Goal: Transaction & Acquisition: Purchase product/service

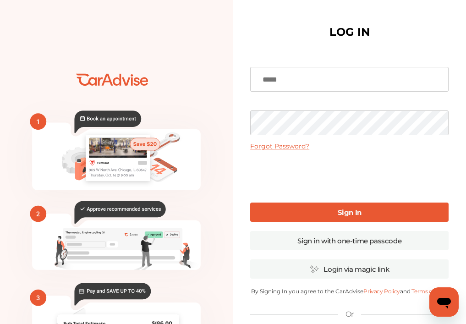
click at [328, 87] on input at bounding box center [349, 79] width 198 height 25
type input "**********"
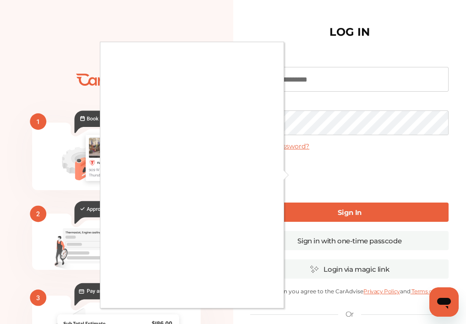
click at [315, 207] on div at bounding box center [233, 162] width 466 height 324
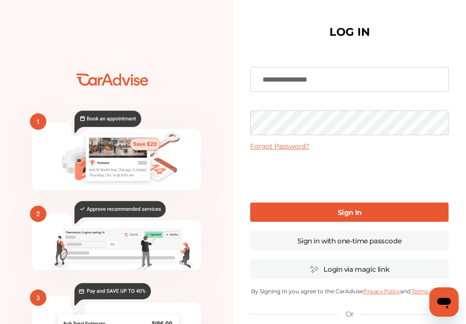
click at [311, 215] on link "Sign In" at bounding box center [349, 211] width 198 height 19
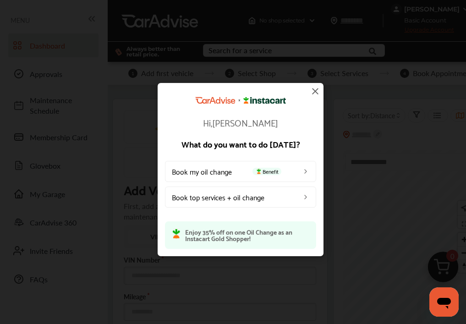
click at [314, 91] on img at bounding box center [314, 91] width 11 height 11
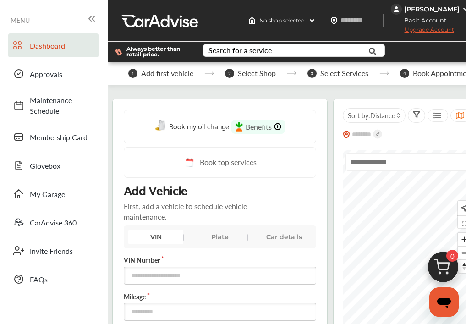
click at [169, 71] on span "Add first vehicle" at bounding box center [167, 73] width 52 height 8
click at [135, 74] on span "1" at bounding box center [132, 73] width 9 height 9
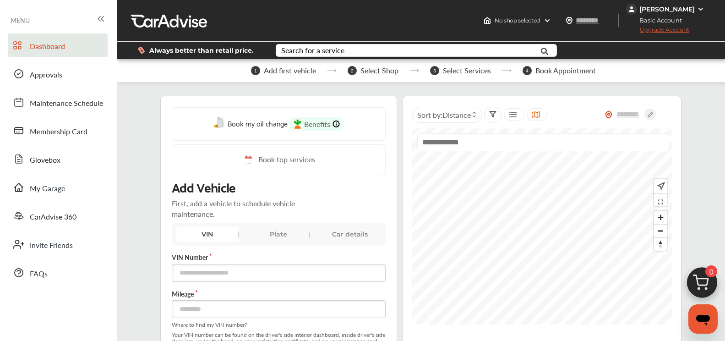
scroll to position [92, 0]
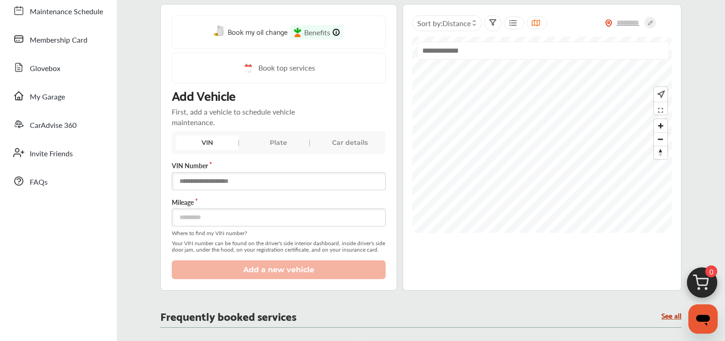
click at [273, 174] on input "text" at bounding box center [279, 181] width 214 height 18
type input "**********"
click at [247, 220] on input "number" at bounding box center [279, 217] width 214 height 18
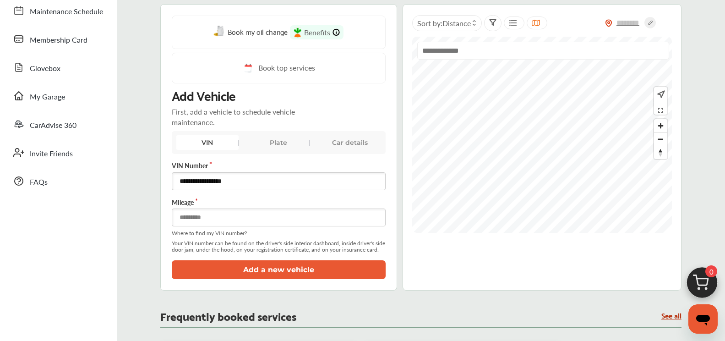
type input "*****"
click at [275, 269] on button "Add a new vehicle" at bounding box center [279, 269] width 214 height 19
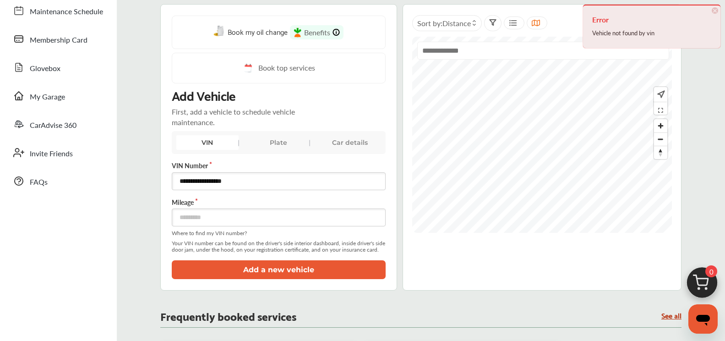
click at [473, 11] on span "×" at bounding box center [714, 10] width 6 height 6
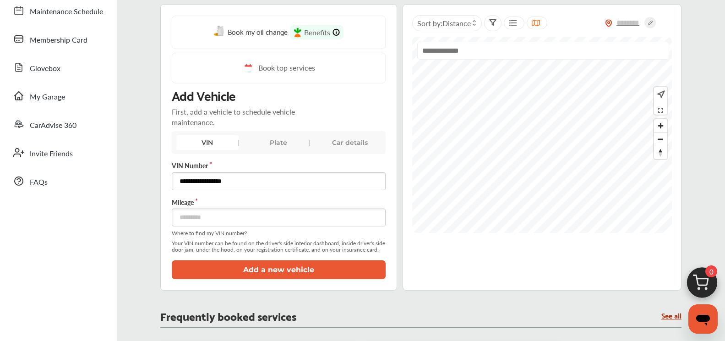
click at [212, 183] on input "**********" at bounding box center [279, 181] width 214 height 18
type input "**********"
click at [313, 264] on button "Add a new vehicle" at bounding box center [279, 269] width 214 height 19
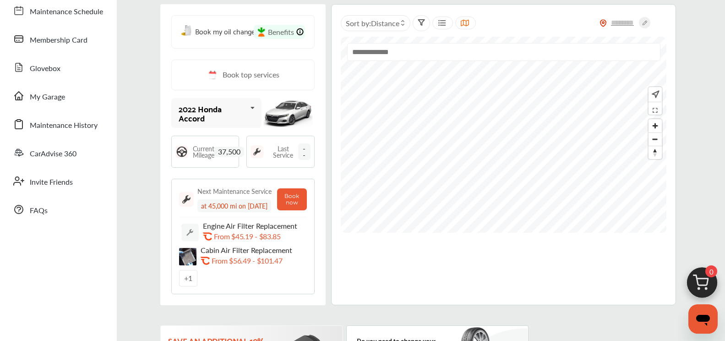
click at [225, 151] on span "37,500" at bounding box center [229, 152] width 30 height 10
click at [234, 152] on span "37,500" at bounding box center [229, 152] width 30 height 10
click at [221, 153] on span "37,500" at bounding box center [229, 152] width 30 height 10
click at [223, 151] on span "37,500" at bounding box center [229, 152] width 30 height 10
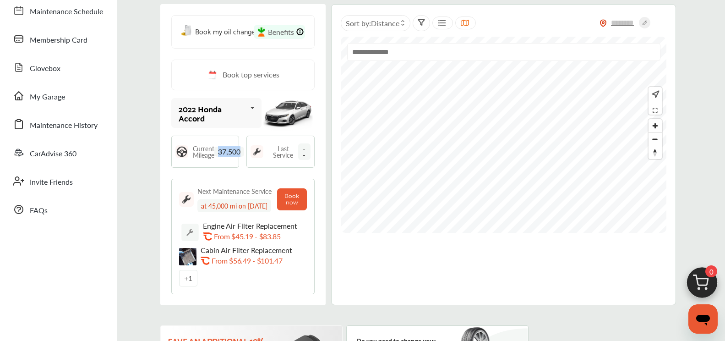
click at [227, 159] on div "Current Mileage 37,500" at bounding box center [205, 152] width 68 height 32
drag, startPoint x: 222, startPoint y: 154, endPoint x: 215, endPoint y: 154, distance: 7.3
click at [222, 154] on span "37,500" at bounding box center [229, 152] width 30 height 10
click at [214, 154] on span "Current Mileage" at bounding box center [204, 151] width 22 height 13
click at [211, 156] on span "Current Mileage" at bounding box center [204, 151] width 22 height 13
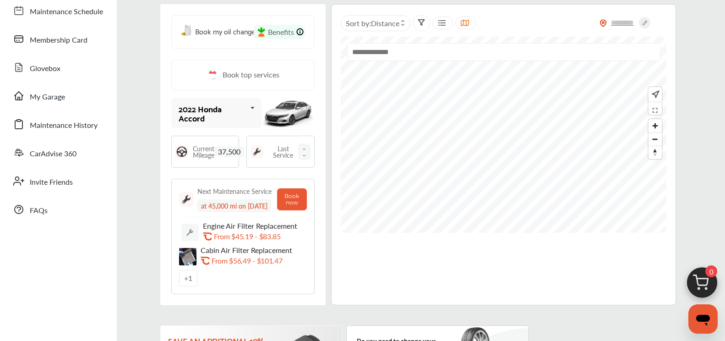
scroll to position [137, 0]
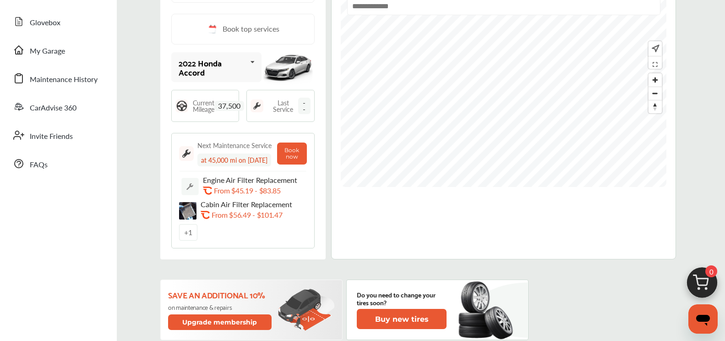
click at [235, 104] on span "37,500" at bounding box center [229, 106] width 30 height 10
drag, startPoint x: 258, startPoint y: 105, endPoint x: 245, endPoint y: 110, distance: 13.8
click at [258, 105] on img at bounding box center [256, 105] width 13 height 13
click at [230, 109] on span "37,500" at bounding box center [229, 106] width 30 height 10
click at [223, 108] on span "37,500" at bounding box center [229, 106] width 30 height 10
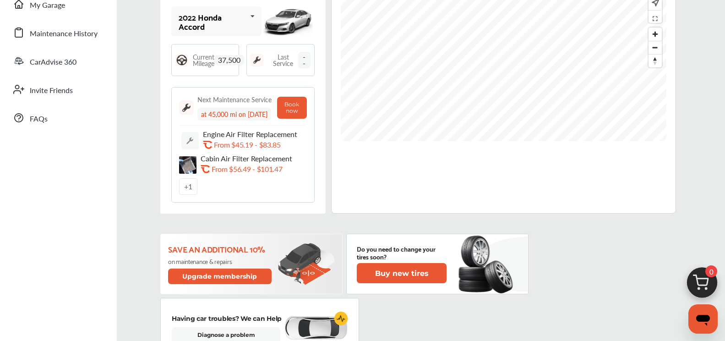
scroll to position [92, 0]
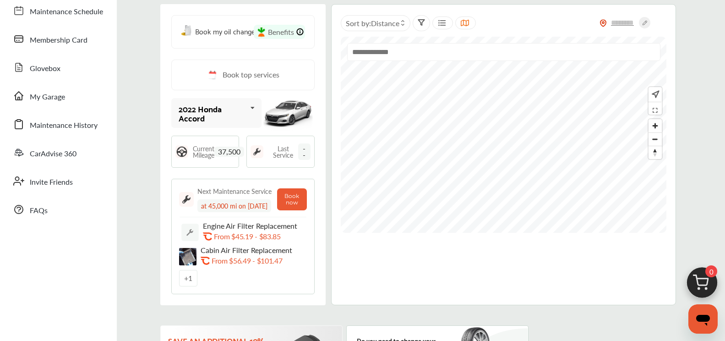
click at [212, 114] on div "2022 Honda Accord" at bounding box center [213, 113] width 68 height 18
click at [215, 111] on div "2022 Honda Accord" at bounding box center [212, 113] width 67 height 18
click at [204, 152] on span "Current Mileage" at bounding box center [204, 151] width 22 height 13
drag, startPoint x: 195, startPoint y: 152, endPoint x: 222, endPoint y: 149, distance: 26.7
click at [221, 149] on div "Current Mileage 37,500" at bounding box center [218, 151] width 51 height 13
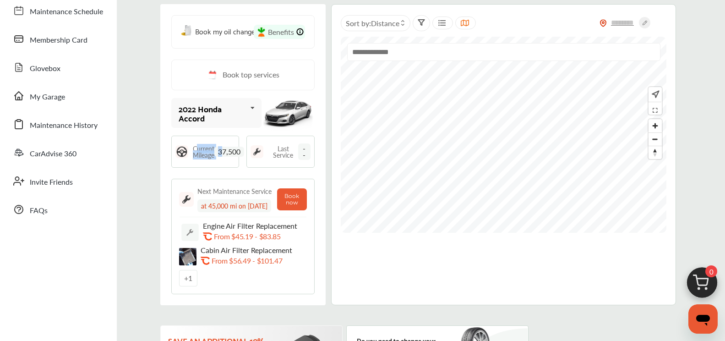
click at [223, 149] on span "37,500" at bounding box center [229, 152] width 30 height 10
click at [229, 150] on span "37,500" at bounding box center [229, 152] width 30 height 10
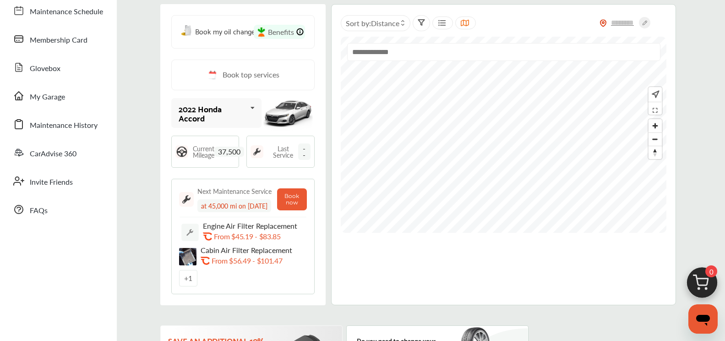
scroll to position [137, 0]
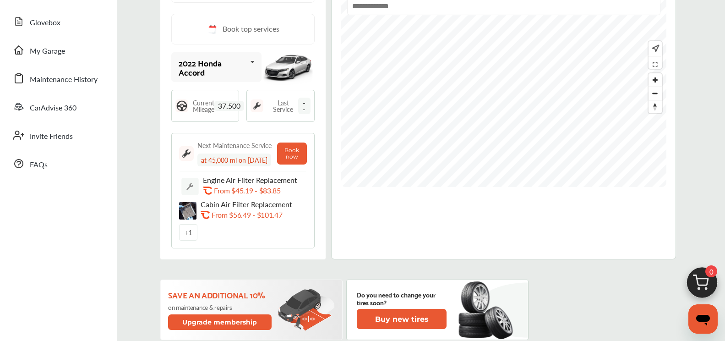
click at [241, 160] on div "at 45,000 mi on [DATE]" at bounding box center [234, 159] width 74 height 13
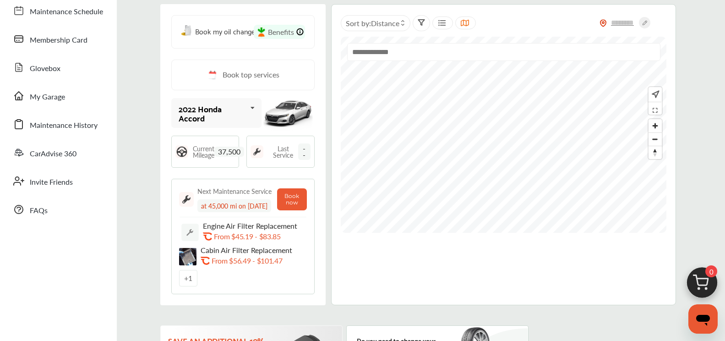
scroll to position [0, 0]
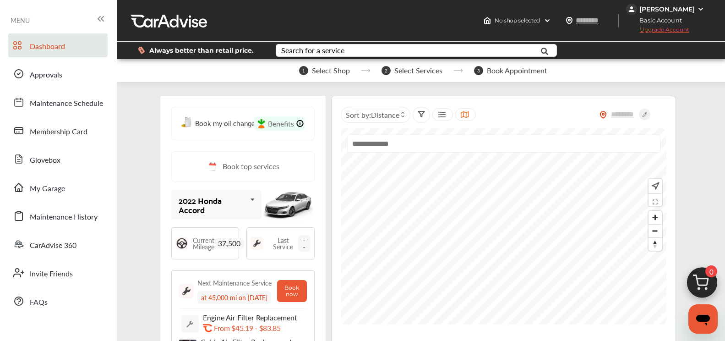
click at [302, 242] on span "--" at bounding box center [304, 243] width 12 height 16
click at [302, 243] on span "--" at bounding box center [304, 243] width 12 height 16
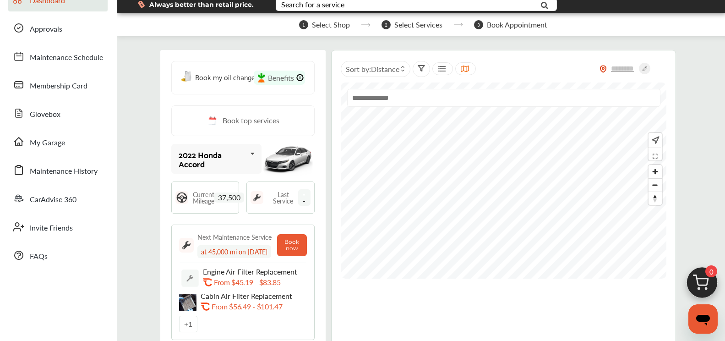
scroll to position [92, 0]
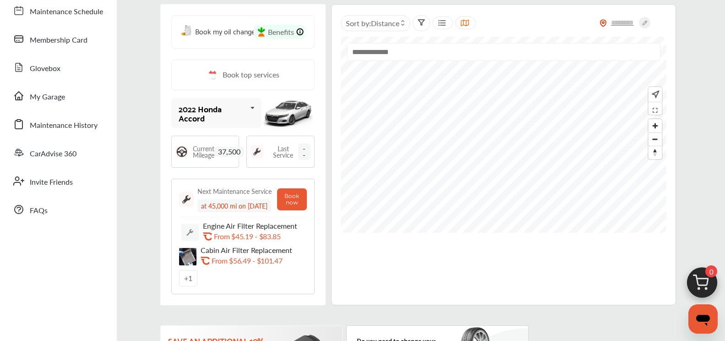
click at [233, 152] on span "37,500" at bounding box center [229, 152] width 30 height 10
click at [198, 158] on span "Current Mileage" at bounding box center [204, 151] width 22 height 13
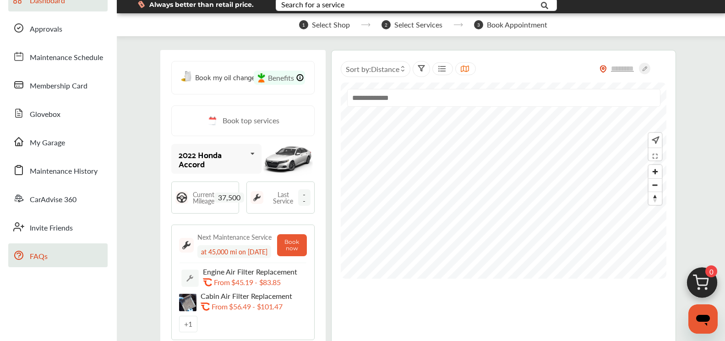
scroll to position [0, 0]
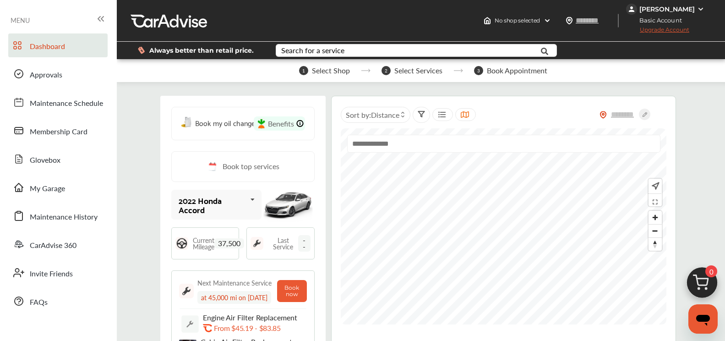
click at [71, 54] on link "Dashboard" at bounding box center [57, 45] width 99 height 24
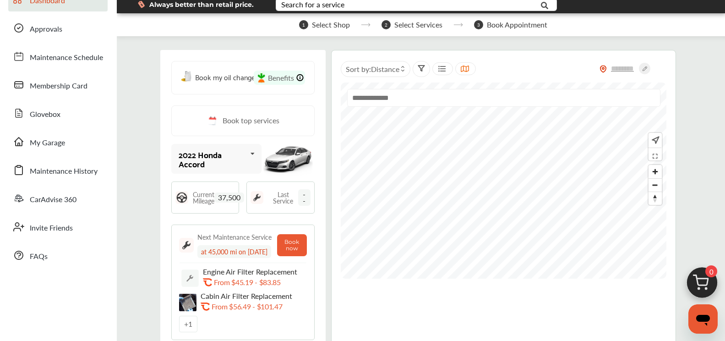
click at [306, 201] on span "--" at bounding box center [304, 197] width 12 height 16
click at [295, 200] on span "Last Service" at bounding box center [283, 197] width 30 height 13
click at [288, 199] on span "Last Service" at bounding box center [283, 197] width 30 height 13
click at [261, 200] on img at bounding box center [256, 197] width 13 height 13
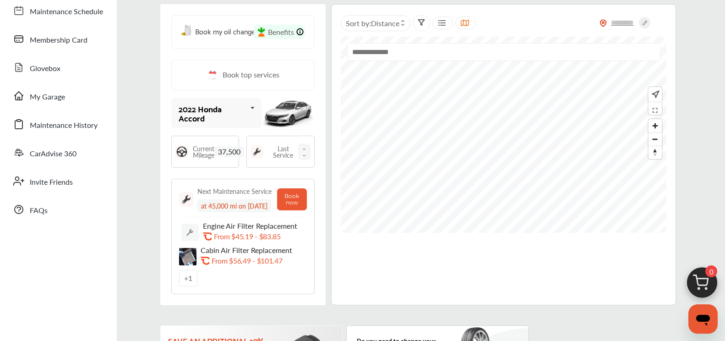
click at [254, 212] on div "at 45,000 mi on [DATE]" at bounding box center [234, 205] width 74 height 13
click at [251, 211] on div "at 45,000 mi on [DATE]" at bounding box center [234, 205] width 74 height 13
click at [252, 212] on div "at 45,000 mi on [DATE]" at bounding box center [234, 205] width 74 height 13
click at [434, 55] on input "text" at bounding box center [503, 52] width 313 height 18
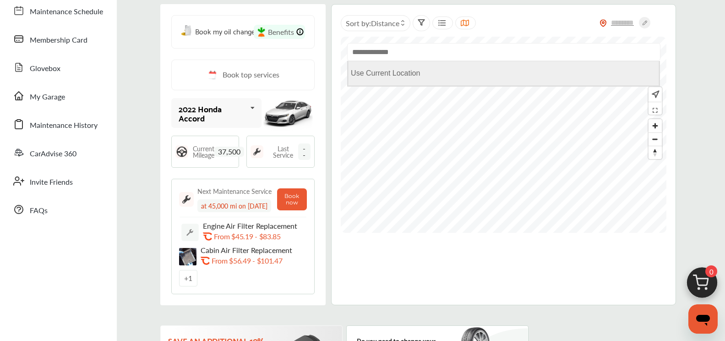
click at [413, 77] on Location "Use Current Location" at bounding box center [503, 73] width 311 height 25
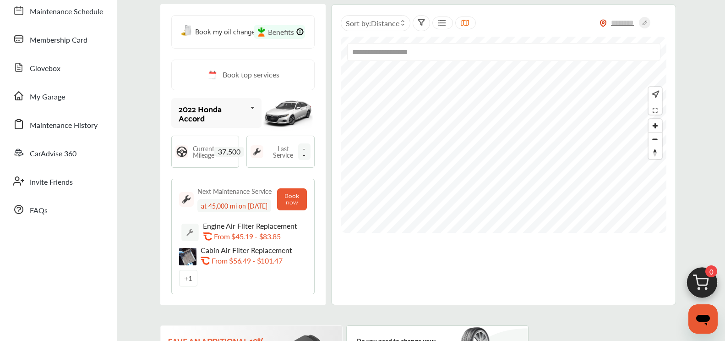
scroll to position [0, 0]
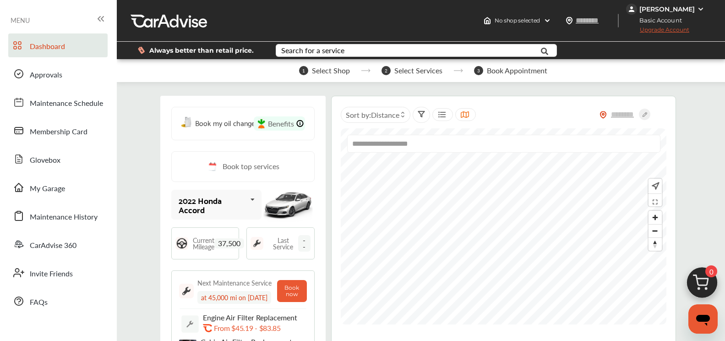
click at [414, 136] on input "**********" at bounding box center [503, 144] width 313 height 18
drag, startPoint x: 466, startPoint y: 145, endPoint x: 196, endPoint y: 179, distance: 271.8
click at [196, 179] on div "**********" at bounding box center [420, 246] width 521 height 301
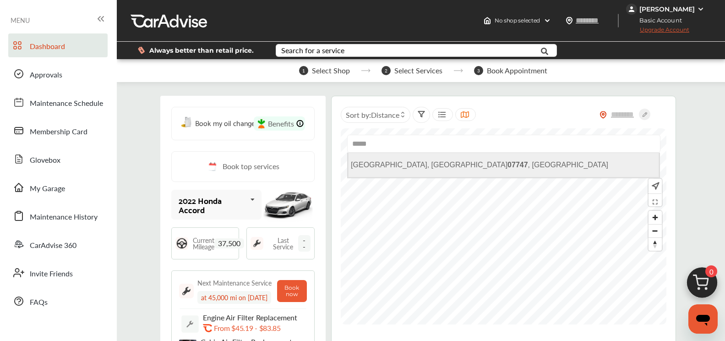
click at [384, 170] on li "[GEOGRAPHIC_DATA] , [GEOGRAPHIC_DATA]" at bounding box center [503, 164] width 311 height 25
type input "**********"
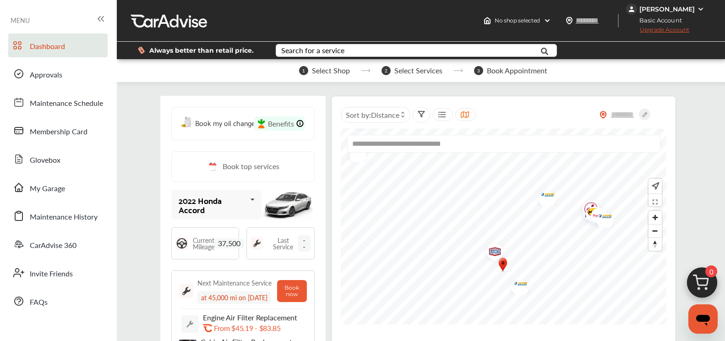
click at [473, 197] on img "Map marker" at bounding box center [544, 195] width 24 height 19
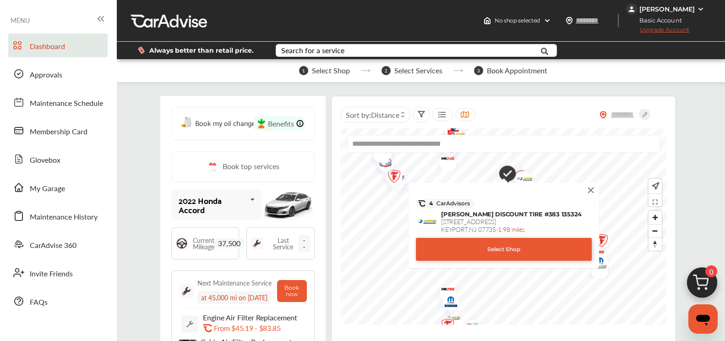
click at [473, 191] on img at bounding box center [591, 190] width 10 height 10
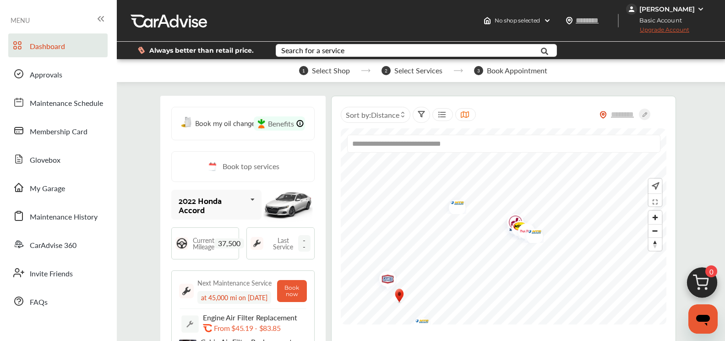
click at [473, 219] on img "Map marker" at bounding box center [517, 228] width 24 height 24
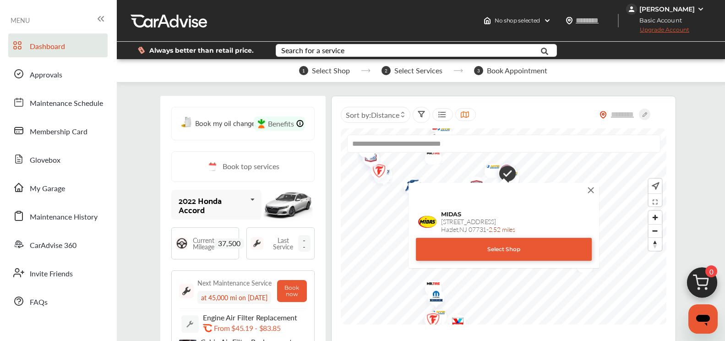
click at [473, 185] on img at bounding box center [591, 190] width 10 height 10
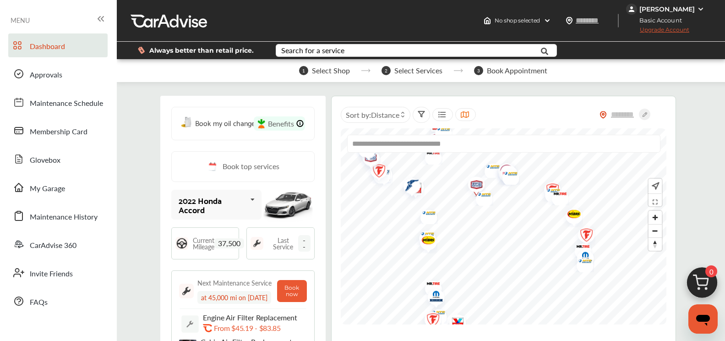
click at [473, 185] on img "Map marker" at bounding box center [473, 186] width 24 height 29
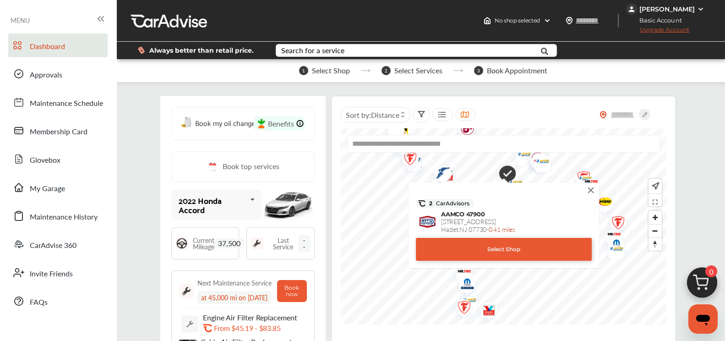
click at [473, 249] on div "Select Shop" at bounding box center [504, 249] width 176 height 23
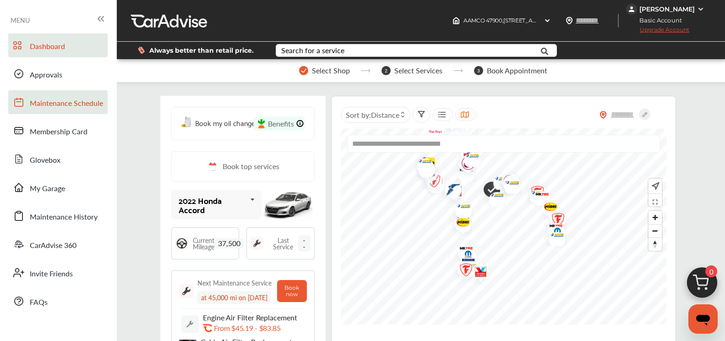
click at [73, 107] on span "Maintenance Schedule" at bounding box center [66, 104] width 73 height 12
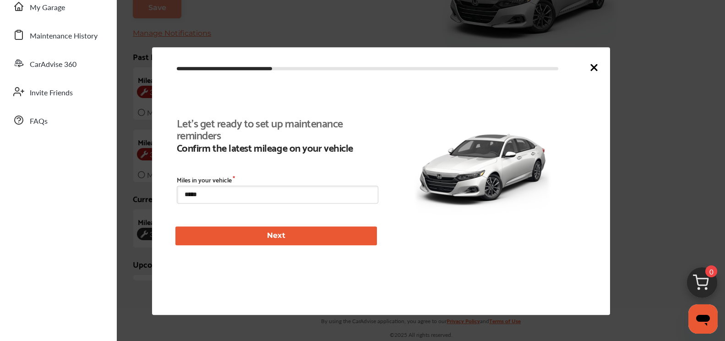
scroll to position [149, 0]
drag, startPoint x: 251, startPoint y: 198, endPoint x: 179, endPoint y: 197, distance: 71.4
click at [179, 197] on input "*****" at bounding box center [277, 195] width 201 height 18
type input "*****"
click at [240, 237] on button "Next" at bounding box center [275, 236] width 201 height 19
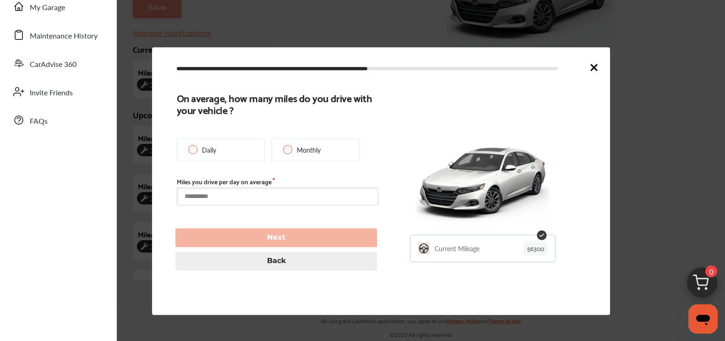
click at [266, 190] on input "text" at bounding box center [277, 196] width 201 height 18
type input "*****"
type input "**********"
type input "*****"
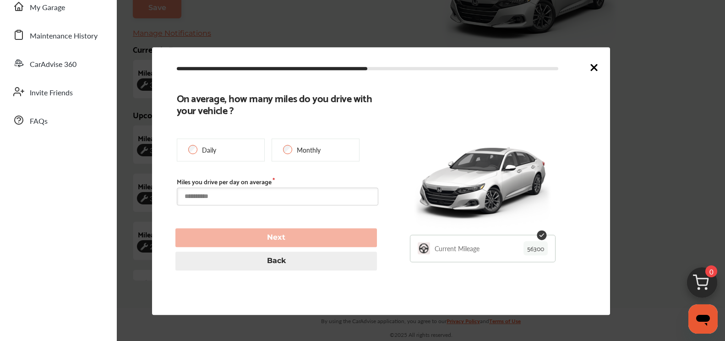
click at [272, 197] on input "text" at bounding box center [277, 196] width 201 height 18
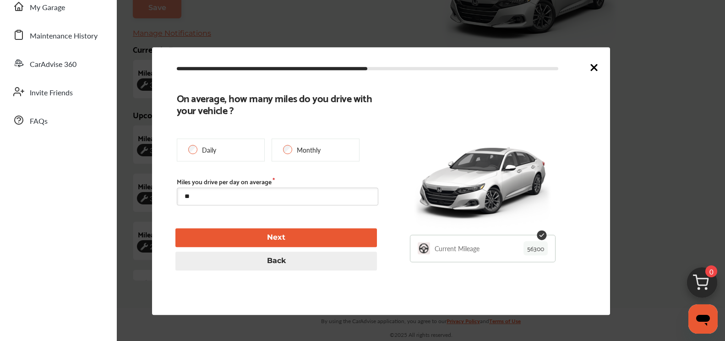
click at [279, 224] on div "On average, how many miles do you drive with your vehicle ? Daily Monthly Miles…" at bounding box center [279, 181] width 204 height 179
drag, startPoint x: 279, startPoint y: 228, endPoint x: 279, endPoint y: 234, distance: 6.4
click at [279, 228] on div "On average, how many miles do you drive with your vehicle ? Daily Monthly Miles…" at bounding box center [279, 181] width 204 height 179
click at [278, 237] on button "Next" at bounding box center [275, 237] width 201 height 19
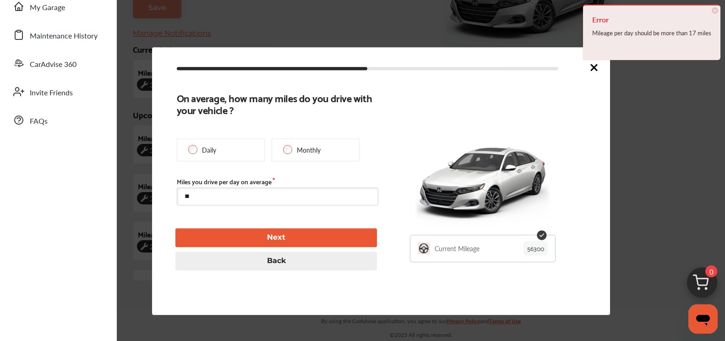
click at [473, 15] on div "Error Mileage per day should be more than 17 miles × Dismiss" at bounding box center [651, 32] width 137 height 55
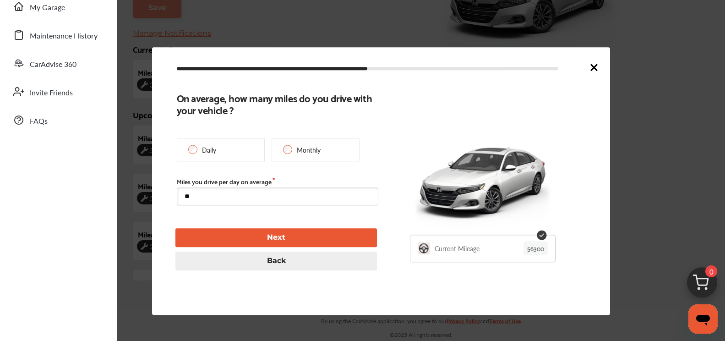
click at [221, 192] on input "**" at bounding box center [277, 196] width 201 height 18
click at [223, 232] on button "Next" at bounding box center [275, 237] width 201 height 19
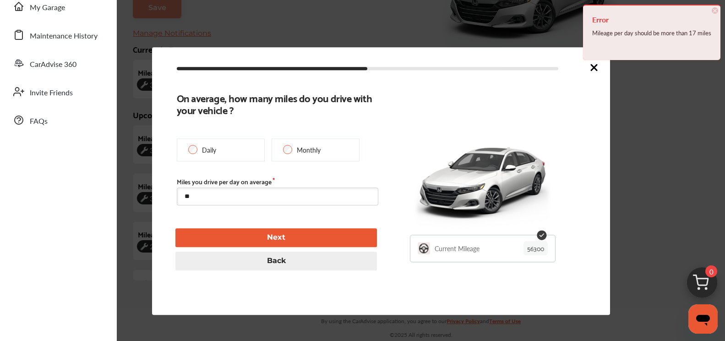
click at [473, 15] on h4 "Error" at bounding box center [651, 19] width 119 height 15
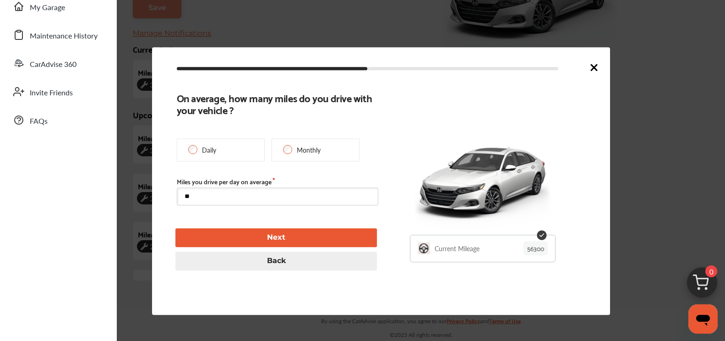
click at [230, 201] on input "**" at bounding box center [277, 196] width 201 height 18
type input "**"
click at [283, 238] on button "Next" at bounding box center [275, 237] width 201 height 19
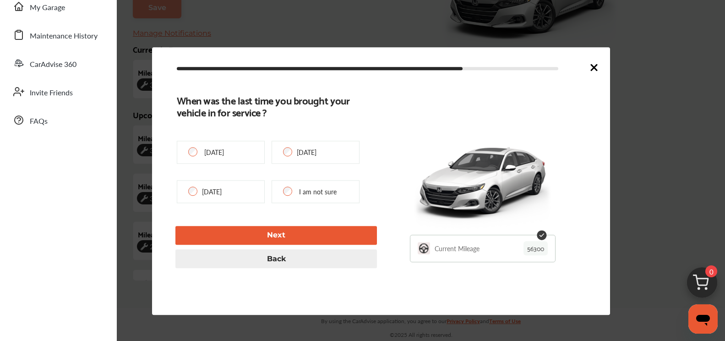
type input "**********"
type input "***"
click at [308, 196] on p "I am not sure" at bounding box center [318, 191] width 38 height 9
click at [261, 228] on button "Next" at bounding box center [275, 235] width 201 height 19
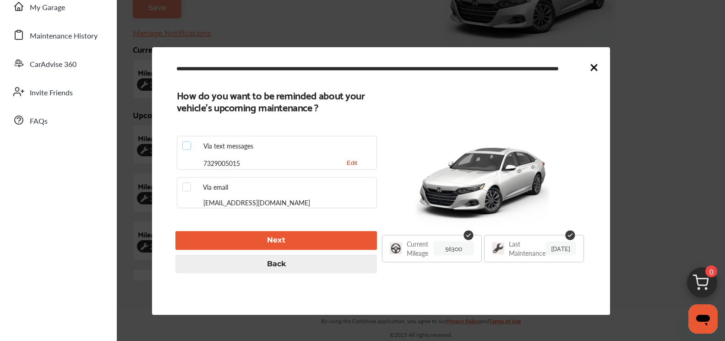
click at [182, 150] on div at bounding box center [189, 145] width 14 height 9
drag, startPoint x: 231, startPoint y: 228, endPoint x: 241, endPoint y: 241, distance: 16.4
click at [231, 228] on div "How do you want to be reminded about your vehicle's upcoming maintenance ? Via …" at bounding box center [279, 181] width 204 height 184
click at [241, 241] on button "Next" at bounding box center [275, 240] width 201 height 19
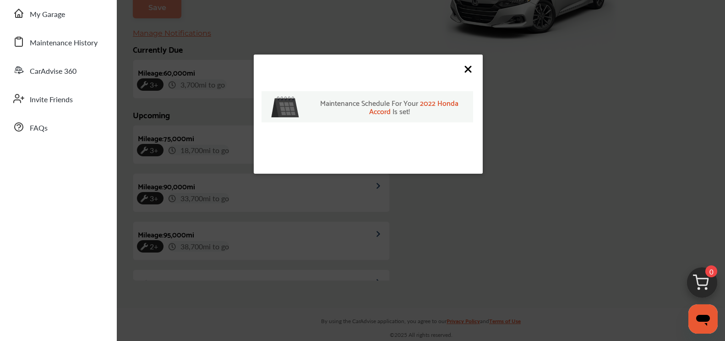
scroll to position [174, 0]
click at [472, 67] on icon at bounding box center [467, 69] width 11 height 11
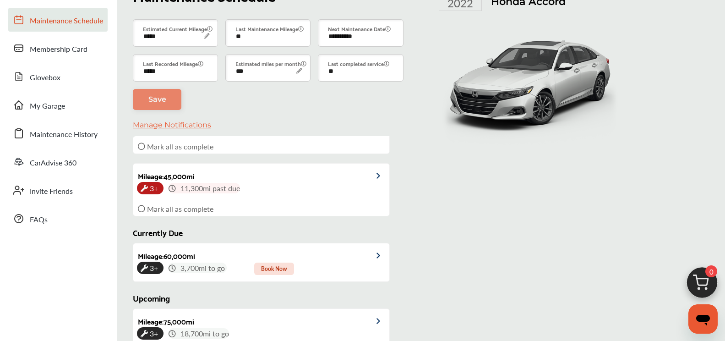
scroll to position [166, 0]
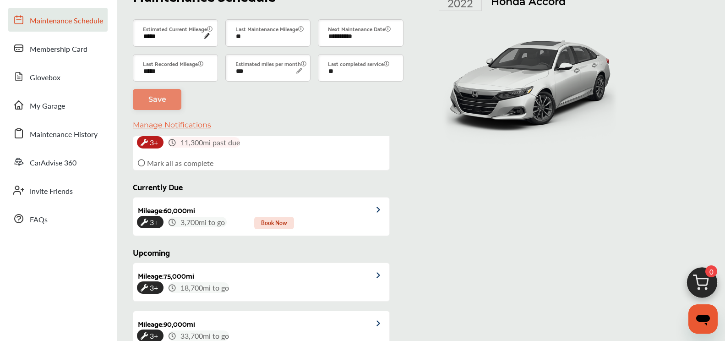
click at [168, 39] on input "*****" at bounding box center [175, 32] width 85 height 27
drag, startPoint x: 168, startPoint y: 39, endPoint x: 146, endPoint y: 39, distance: 22.4
click at [146, 39] on input "*****" at bounding box center [175, 32] width 85 height 27
click at [167, 101] on link "Save" at bounding box center [157, 99] width 49 height 21
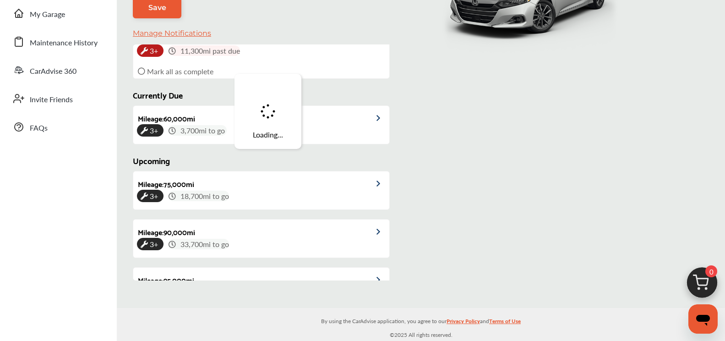
scroll to position [212, 0]
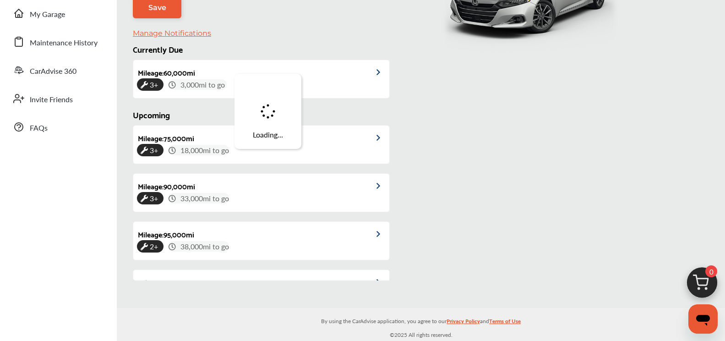
type input "*****"
type input "**********"
type input "*****"
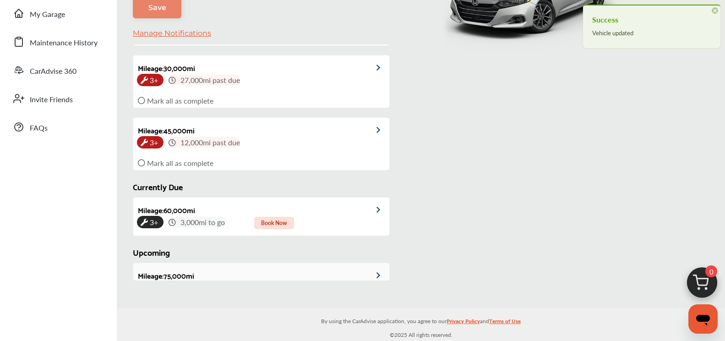
scroll to position [166, 0]
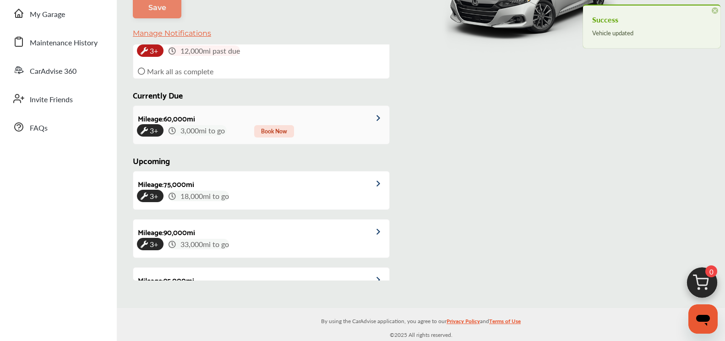
click at [278, 133] on span "Book Now" at bounding box center [274, 131] width 40 height 12
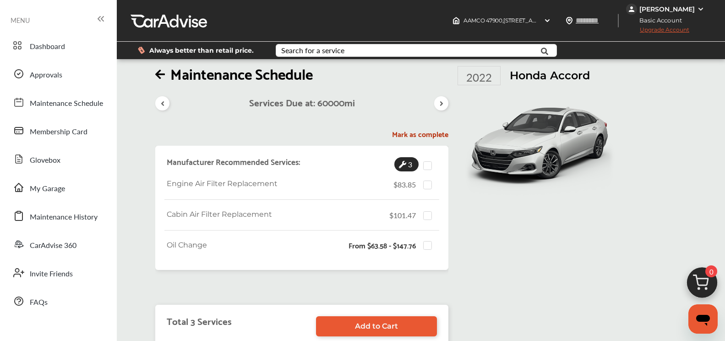
scroll to position [18, 0]
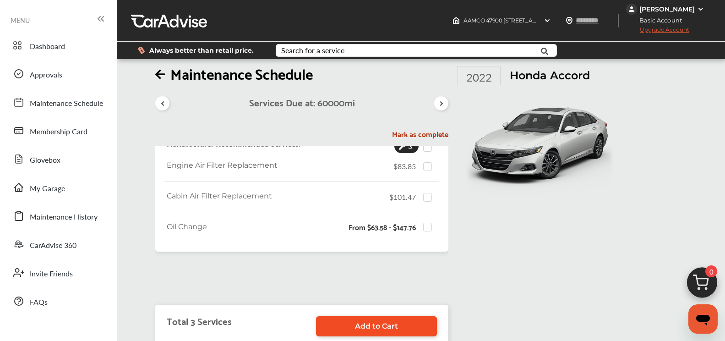
click at [399, 317] on link "Add to Cart" at bounding box center [376, 326] width 121 height 20
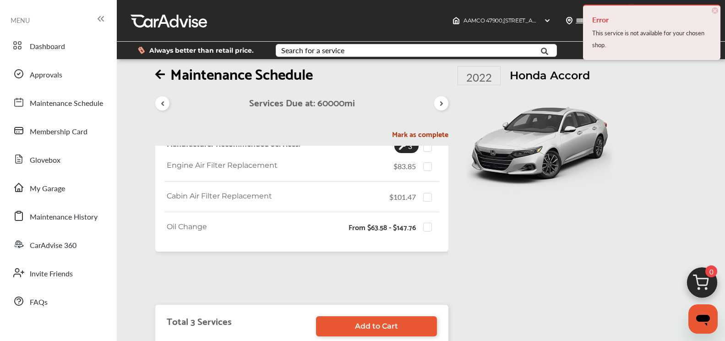
scroll to position [0, 0]
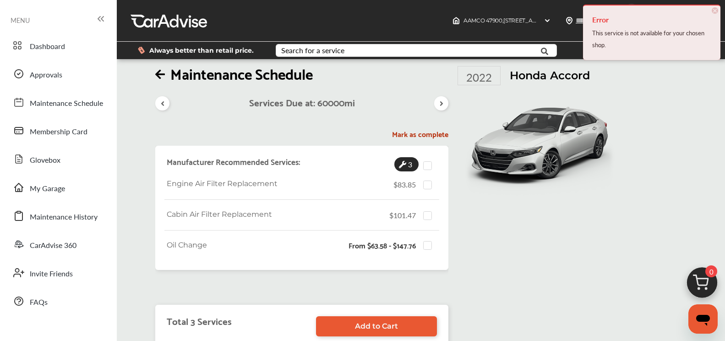
click at [473, 12] on span "×" at bounding box center [714, 10] width 6 height 6
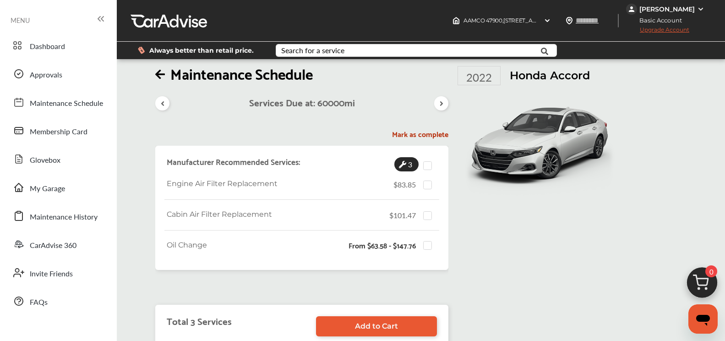
drag, startPoint x: 528, startPoint y: 227, endPoint x: 529, endPoint y: 243, distance: 16.5
click at [473, 243] on div "Maintenance Schedule Services Due at: 60000 mi Mark as complete Manufacturer Re…" at bounding box center [438, 202] width 567 height 272
click at [430, 180] on label at bounding box center [430, 180] width 14 height 0
click at [429, 180] on label at bounding box center [430, 180] width 14 height 0
click at [409, 163] on span "3" at bounding box center [410, 164] width 8 height 14
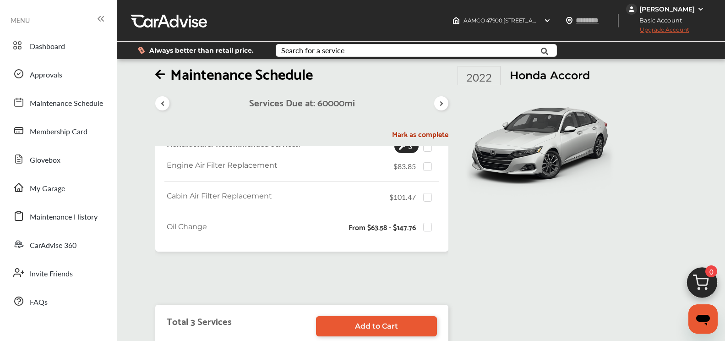
scroll to position [92, 0]
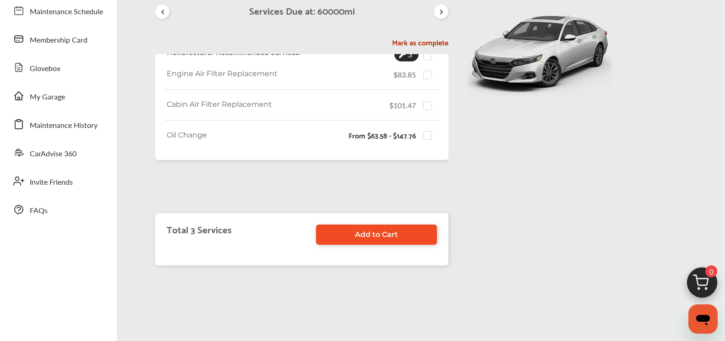
click at [398, 242] on link "Add to Cart" at bounding box center [376, 234] width 121 height 20
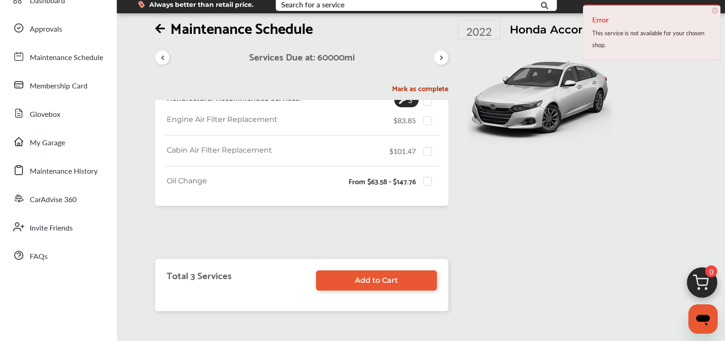
scroll to position [0, 0]
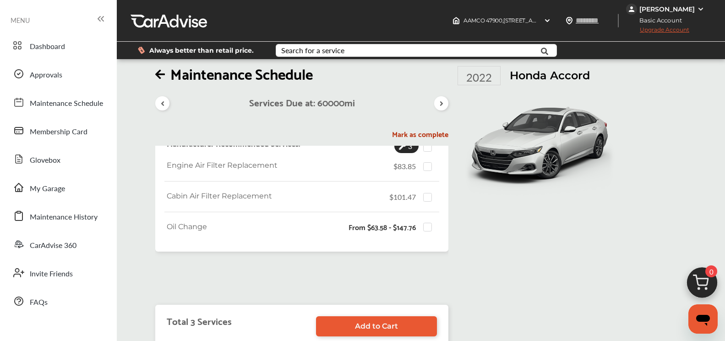
click at [448, 98] on div at bounding box center [441, 103] width 14 height 14
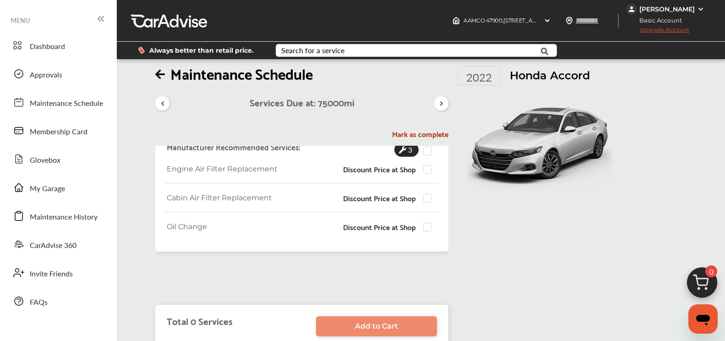
scroll to position [15, 0]
click at [167, 98] on div "Services Due at: 75000 mi" at bounding box center [301, 99] width 293 height 33
click at [166, 100] on div at bounding box center [162, 103] width 14 height 14
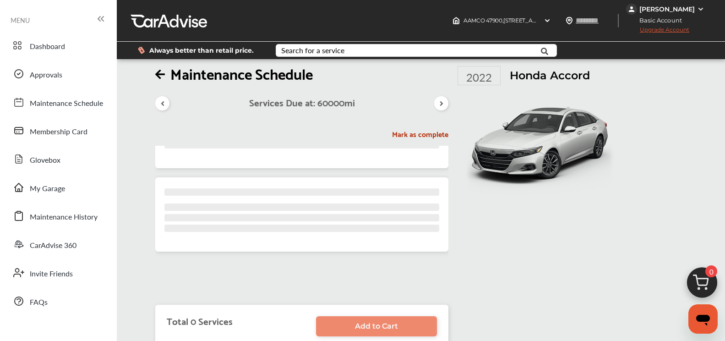
scroll to position [18, 0]
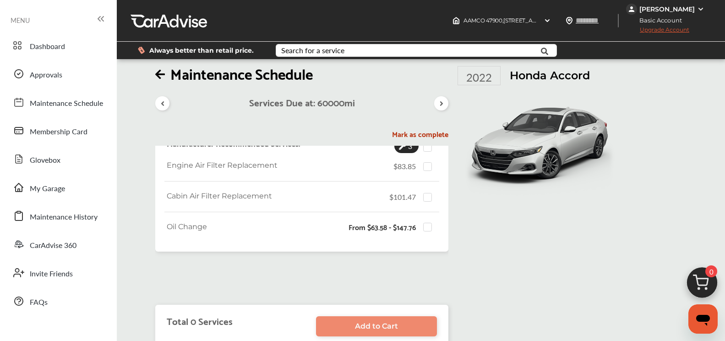
click at [473, 27] on span "Upgrade Account" at bounding box center [657, 31] width 63 height 11
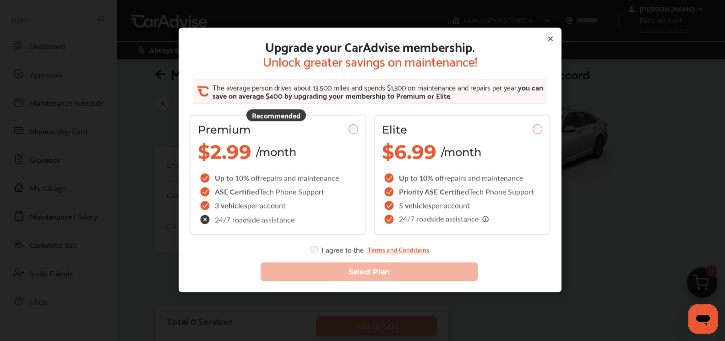
click at [473, 35] on icon at bounding box center [550, 38] width 7 height 7
